Goal: Obtain resource: Download file/media

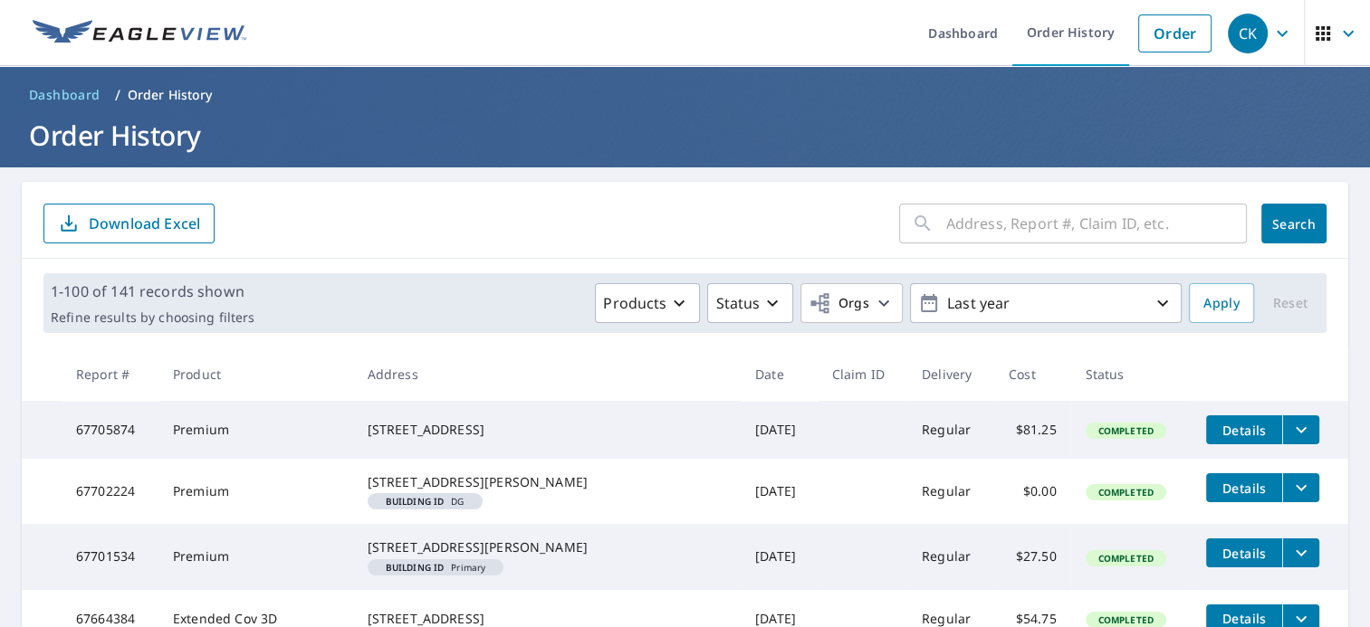
scroll to position [779, 0]
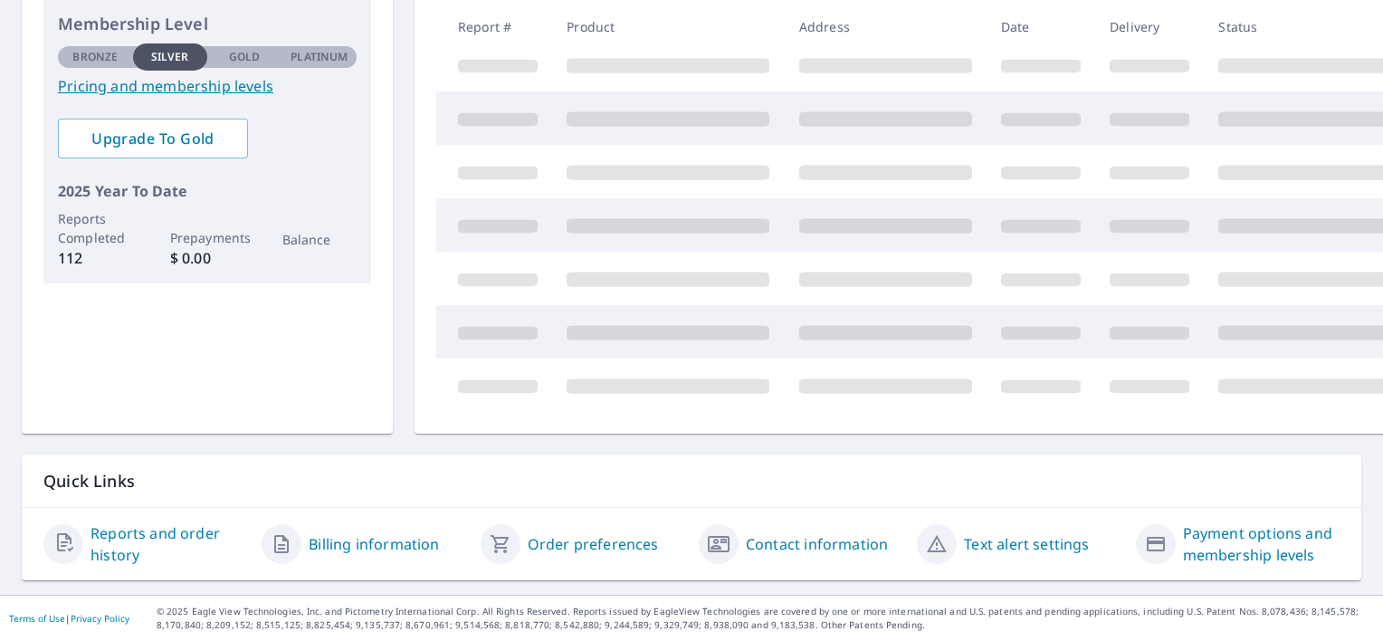
scroll to position [297, 0]
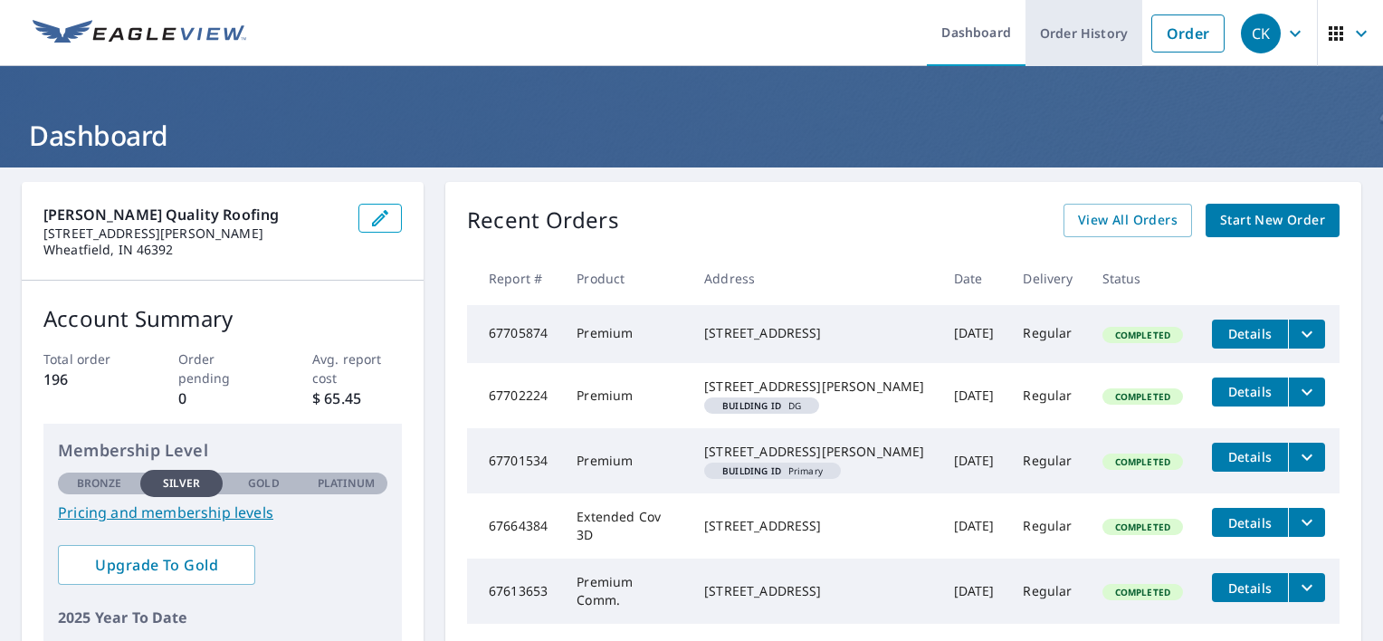
click at [1075, 27] on link "Order History" at bounding box center [1084, 33] width 117 height 66
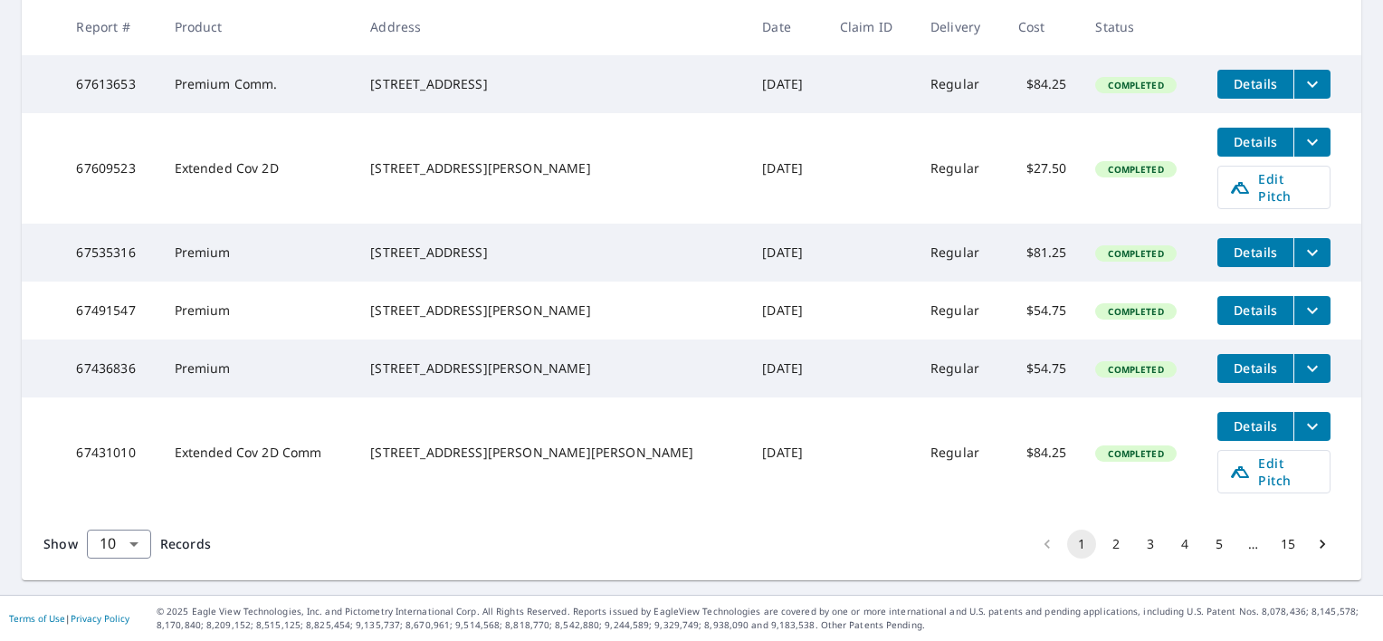
scroll to position [645, 0]
click at [135, 543] on body "CK CK Dashboard Order History Order CK Dashboard / Order History Order History …" at bounding box center [691, 320] width 1383 height 641
click at [119, 600] on li "100" at bounding box center [118, 603] width 64 height 33
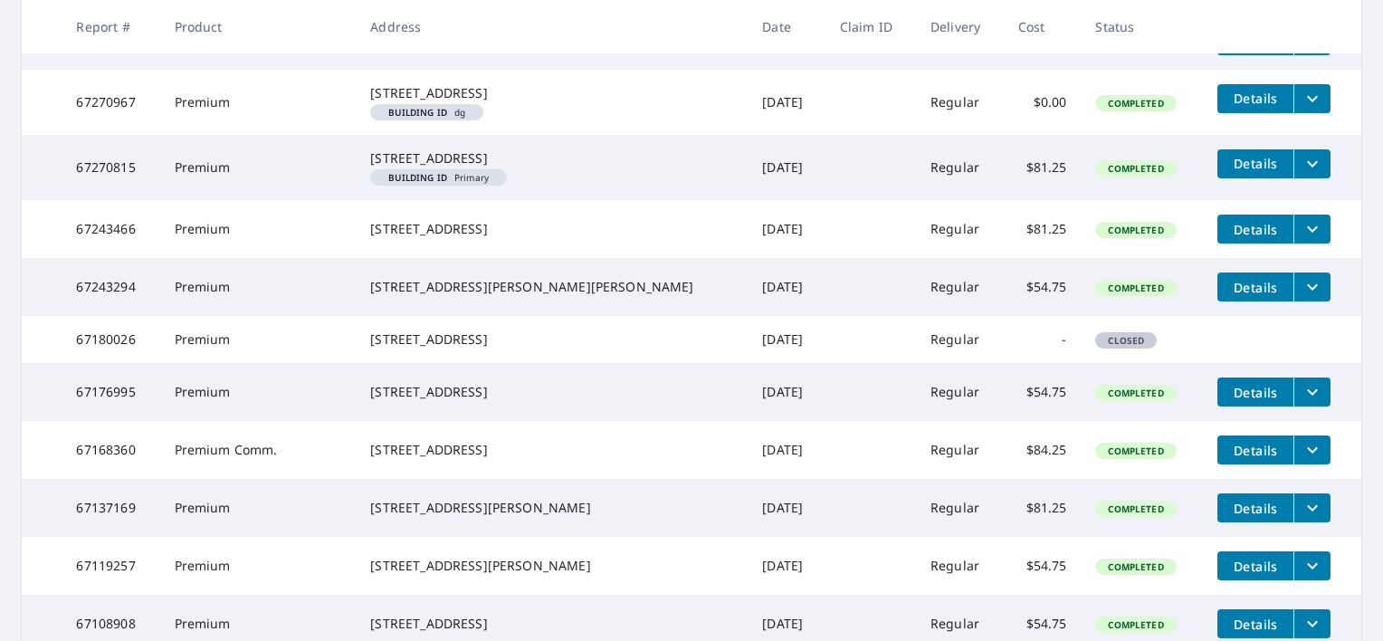
scroll to position [1376, 0]
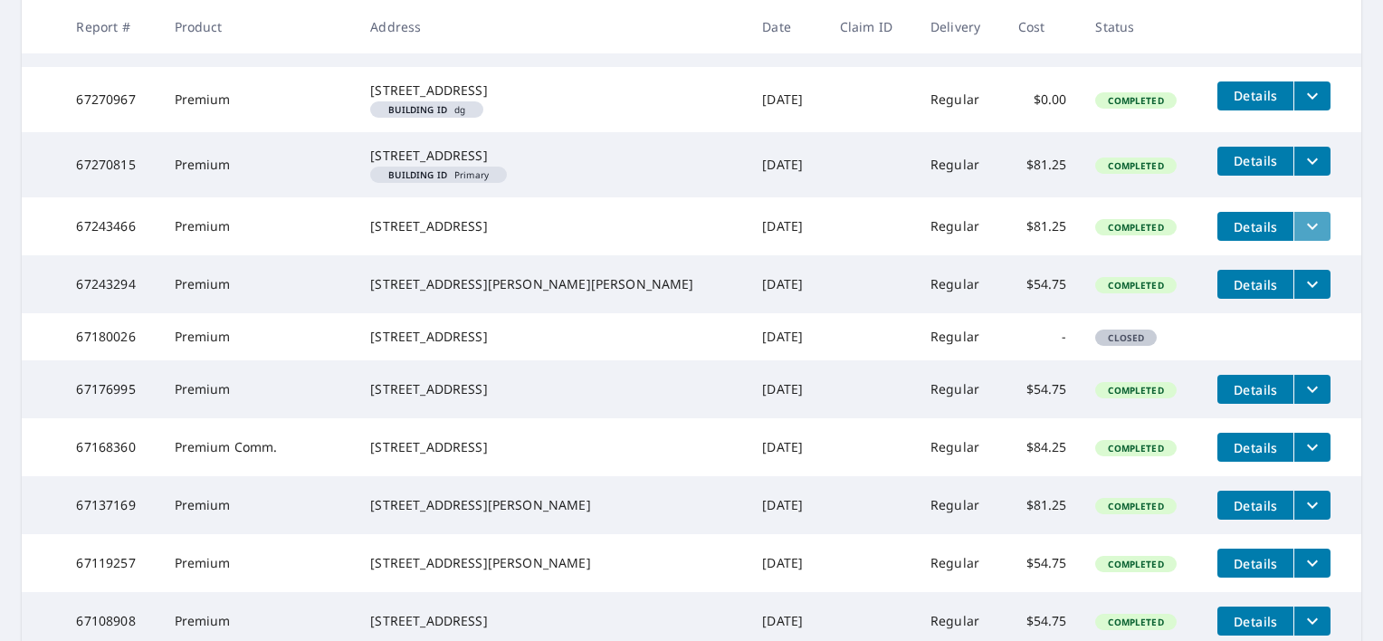
click at [1302, 237] on icon "filesDropdownBtn-67243466" at bounding box center [1313, 226] width 22 height 22
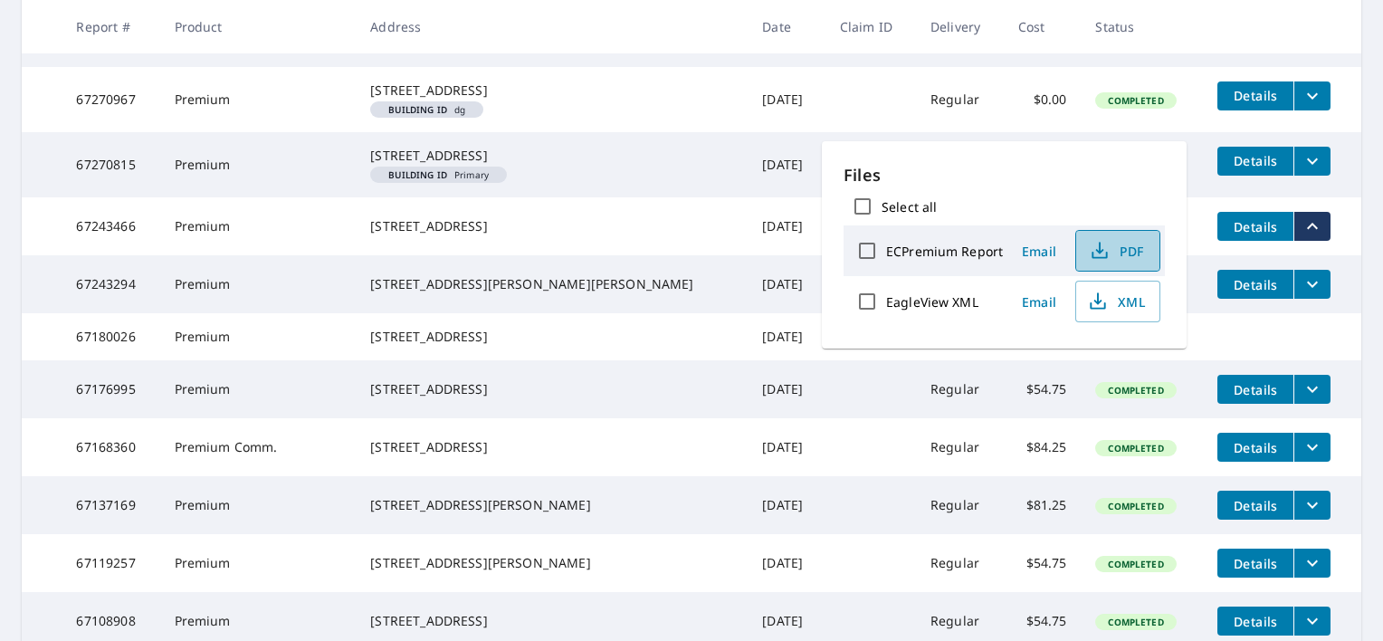
click at [1123, 247] on span "PDF" at bounding box center [1116, 251] width 58 height 22
